Goal: Information Seeking & Learning: Learn about a topic

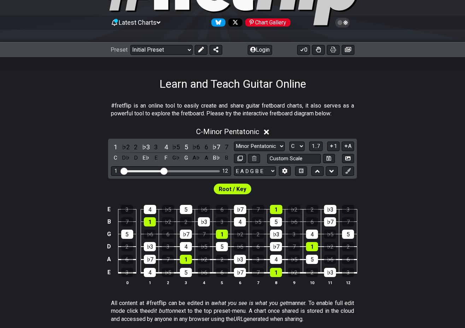
scroll to position [71, 0]
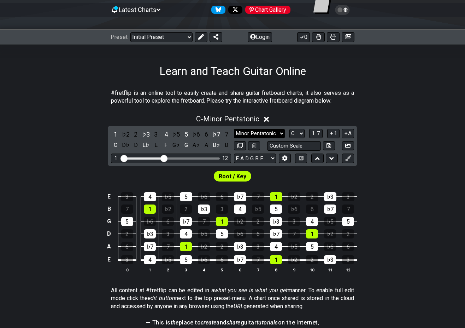
click at [282, 131] on select "Minor Pentatonic Click to edit Minor Pentatonic Major Pentatonic Minor Blues Ma…" at bounding box center [259, 134] width 51 height 10
click at [234, 129] on select "Minor Pentatonic Click to edit Minor Pentatonic Major Pentatonic Minor Blues Ma…" at bounding box center [259, 134] width 51 height 10
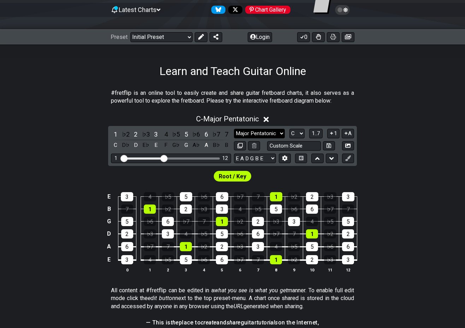
click at [277, 132] on select "Minor Pentatonic Click to edit Minor Pentatonic Major Pentatonic Minor Blues Ma…" at bounding box center [259, 134] width 51 height 10
click at [234, 129] on select "Minor Pentatonic Click to edit Minor Pentatonic Major Pentatonic Minor Blues Ma…" at bounding box center [259, 134] width 51 height 10
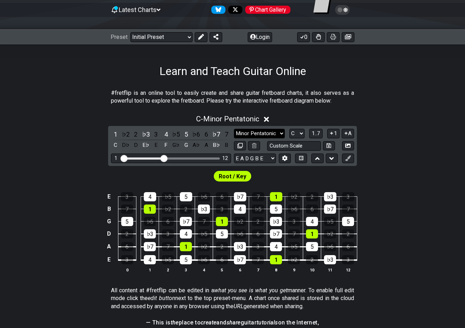
click at [281, 133] on select "Minor Pentatonic Click to edit Minor Pentatonic Major Pentatonic Minor Blues Ma…" at bounding box center [259, 134] width 51 height 10
select select "Major Pentatonic"
click at [234, 129] on select "Minor Pentatonic Click to edit Minor Pentatonic Major Pentatonic Minor Blues Ma…" at bounding box center [259, 134] width 51 height 10
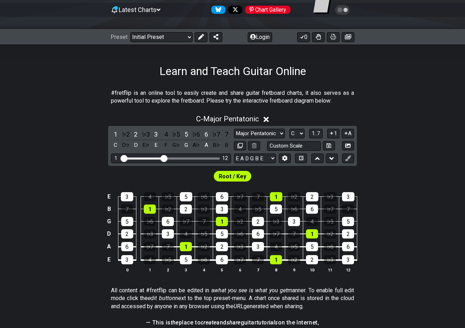
click at [269, 117] on icon at bounding box center [266, 119] width 5 height 5
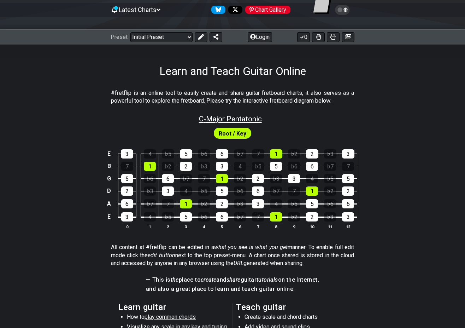
click at [258, 121] on span "C - Major Pentatonic" at bounding box center [230, 118] width 63 height 8
select select "Major Pentatonic"
select select "C"
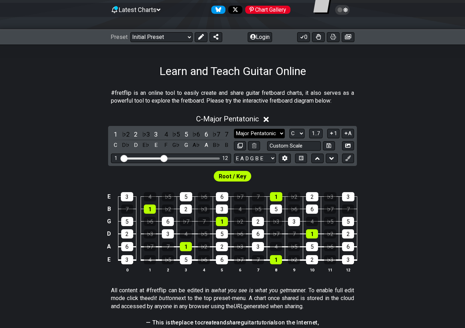
click at [279, 133] on select "Minor Pentatonic Click to edit Minor Pentatonic Major Pentatonic Minor Blues Ma…" at bounding box center [259, 134] width 51 height 10
click at [234, 129] on select "Minor Pentatonic Click to edit Minor Pentatonic Major Pentatonic Minor Blues Ma…" at bounding box center [259, 134] width 51 height 10
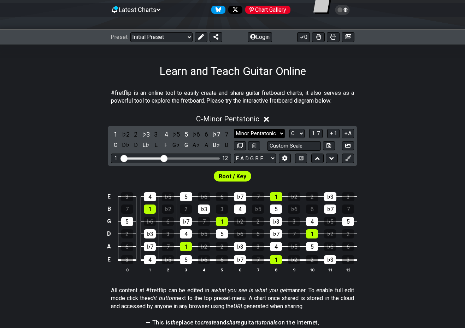
click at [282, 132] on select "Minor Pentatonic Click to edit Minor Pentatonic Major Pentatonic Minor Blues Ma…" at bounding box center [259, 134] width 51 height 10
select select "Major Pentatonic"
click at [234, 129] on select "Minor Pentatonic Click to edit Minor Pentatonic Major Pentatonic Minor Blues Ma…" at bounding box center [259, 134] width 51 height 10
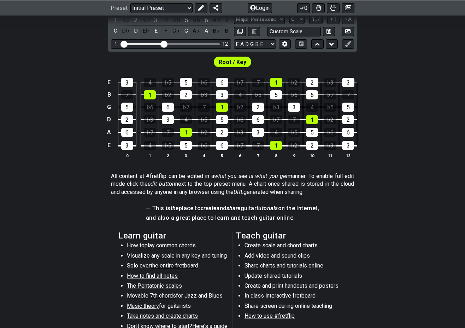
scroll to position [212, 0]
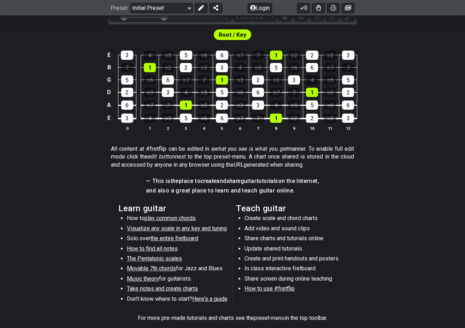
click at [152, 227] on span "Visualize any scale in any key and tuning" at bounding box center [177, 228] width 100 height 7
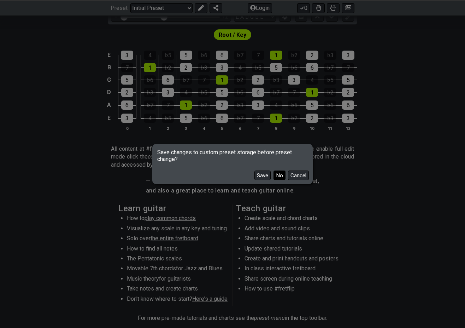
click at [281, 173] on button "No" at bounding box center [280, 175] width 12 height 10
select select "/guitar-scales"
select select "Minor Pentatonic"
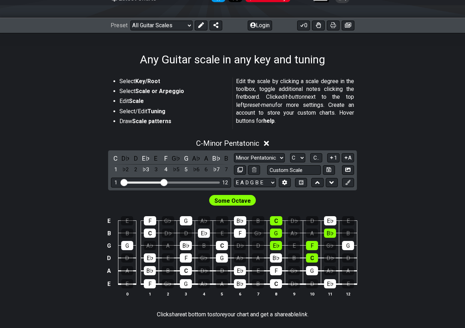
scroll to position [70, 0]
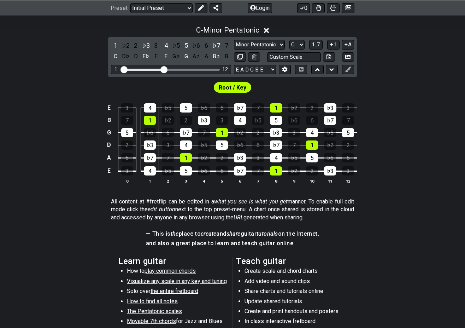
scroll to position [177, 0]
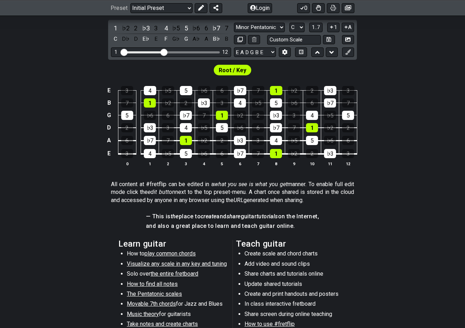
click at [175, 293] on span "The Pentatonic scales" at bounding box center [154, 293] width 55 height 7
select select "/minor-pentatonic"
select select "C"
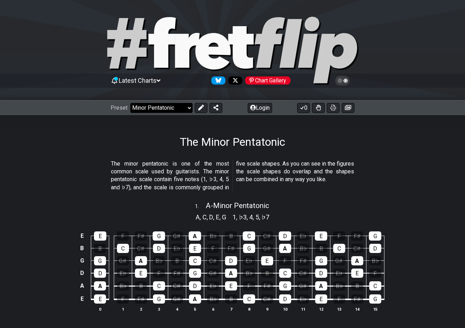
click at [187, 108] on select "Welcome to #fretflip! Initial Preset Custom Preset Minor Pentatonic Major Penta…" at bounding box center [161, 108] width 62 height 10
click at [130, 103] on select "Welcome to #fretflip! Initial Preset Custom Preset Minor Pentatonic Major Penta…" at bounding box center [161, 108] width 62 height 10
select select "/major-pentatonic"
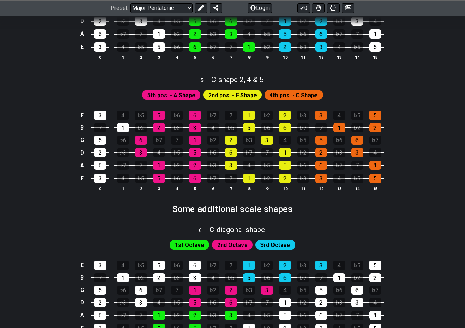
scroll to position [813, 0]
